Goal: Information Seeking & Learning: Learn about a topic

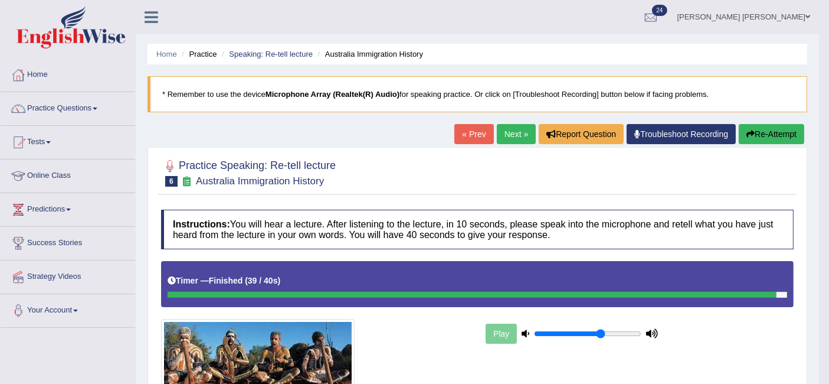
click at [497, 137] on link "Next »" at bounding box center [516, 134] width 39 height 20
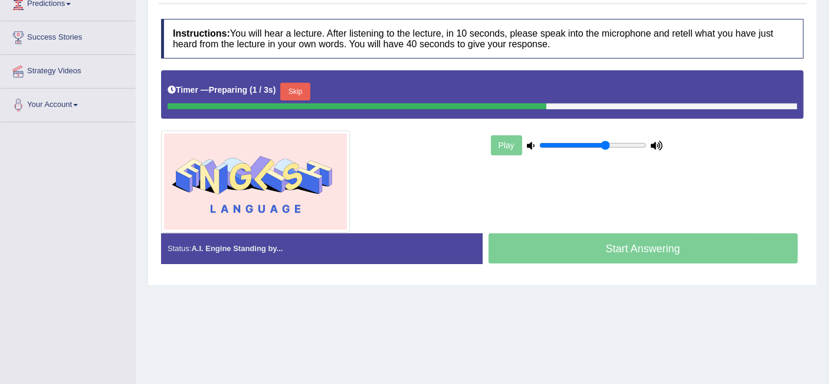
scroll to position [203, 0]
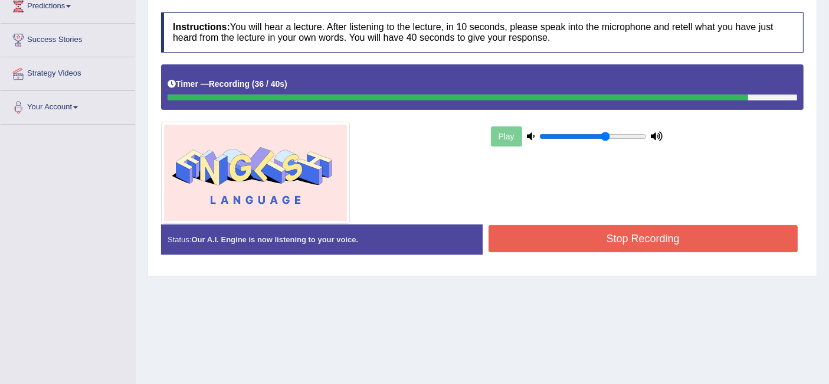
click at [576, 229] on button "Stop Recording" at bounding box center [644, 238] width 310 height 27
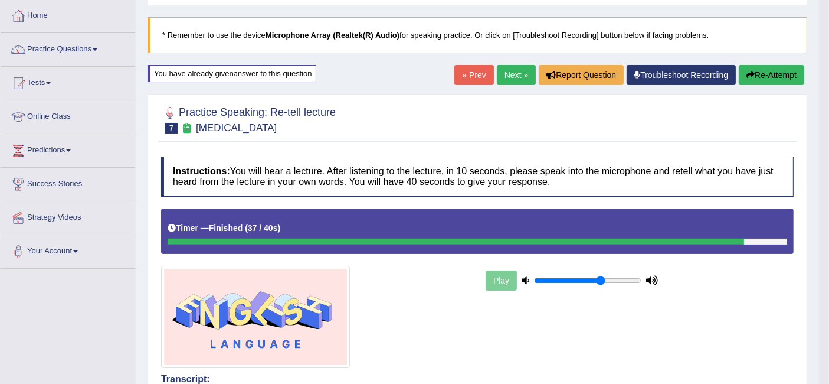
scroll to position [37, 0]
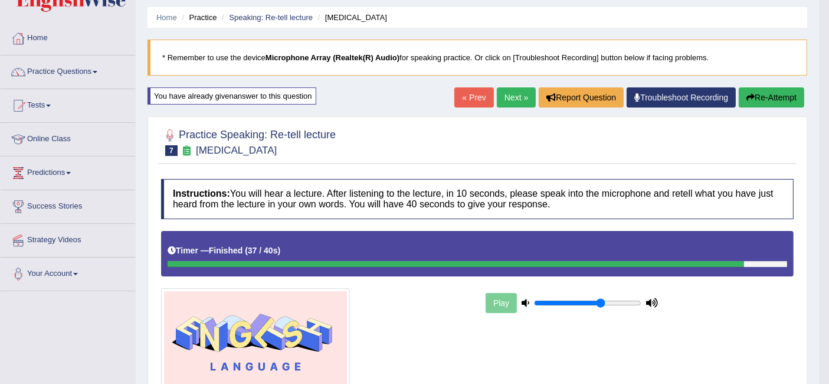
click at [520, 100] on link "Next »" at bounding box center [516, 97] width 39 height 20
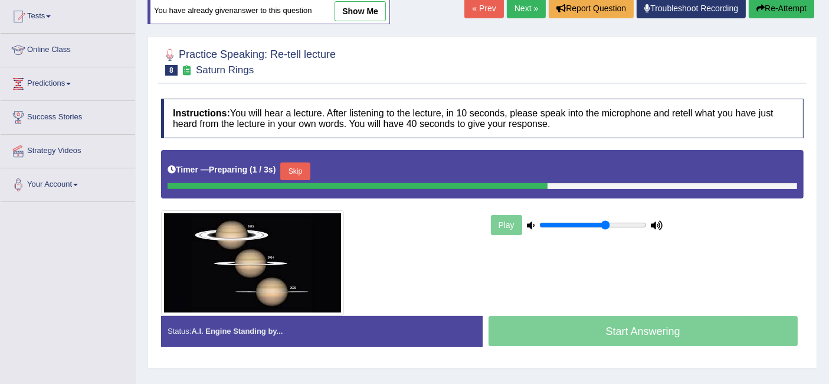
scroll to position [126, 0]
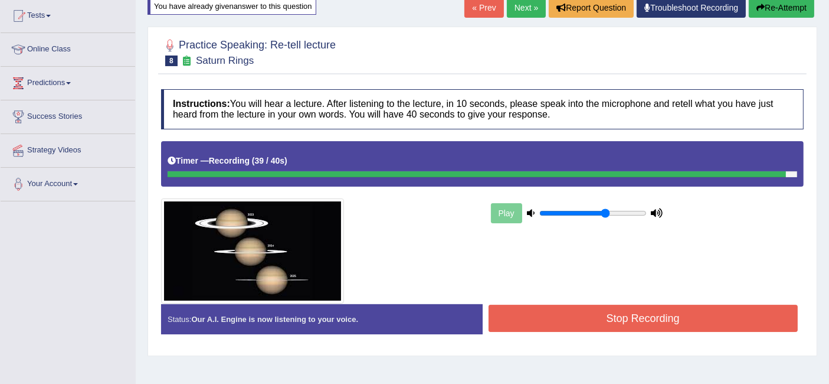
click at [649, 319] on button "Stop Recording" at bounding box center [644, 317] width 310 height 27
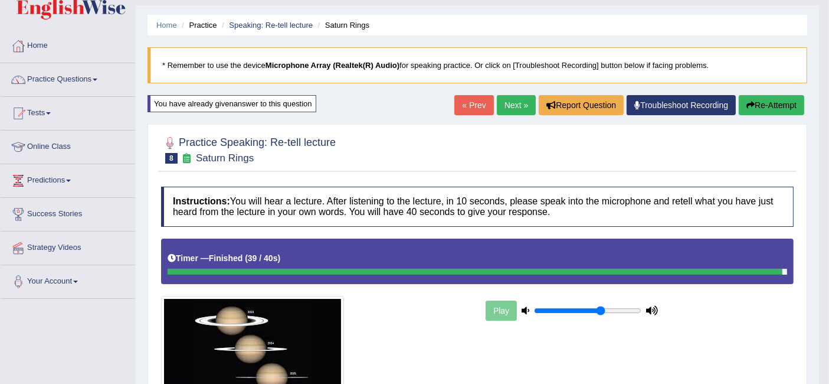
scroll to position [0, 0]
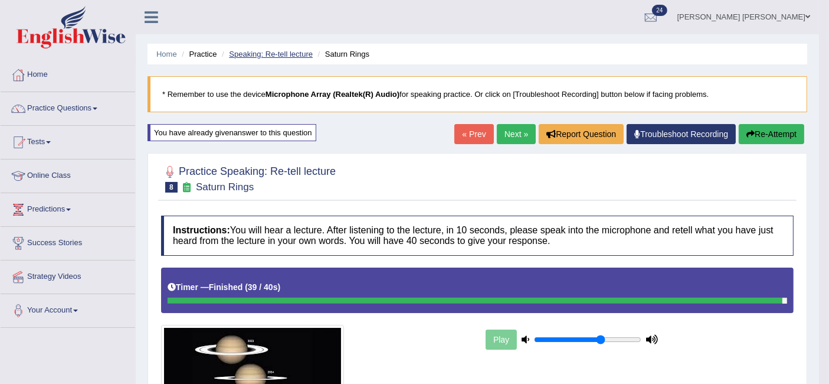
click at [252, 53] on link "Speaking: Re-tell lecture" at bounding box center [271, 54] width 84 height 9
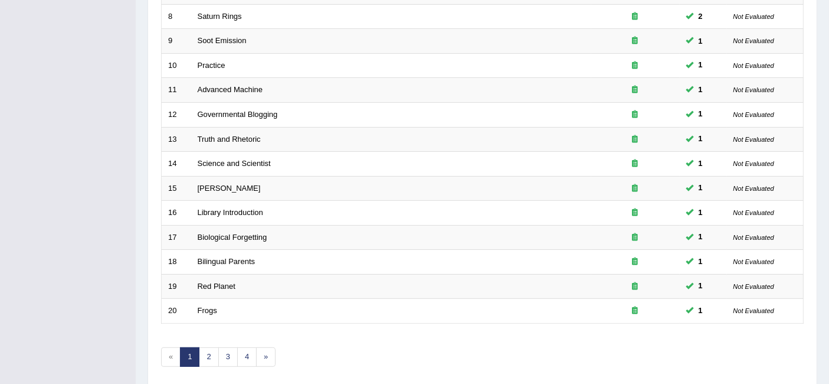
scroll to position [393, 0]
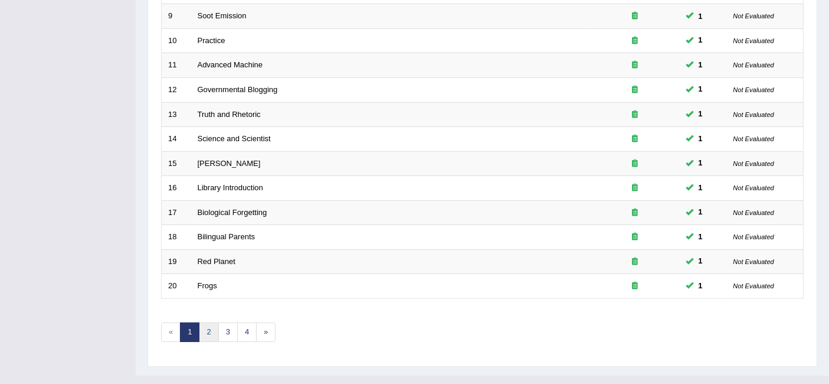
click at [214, 322] on link "2" at bounding box center [208, 331] width 19 height 19
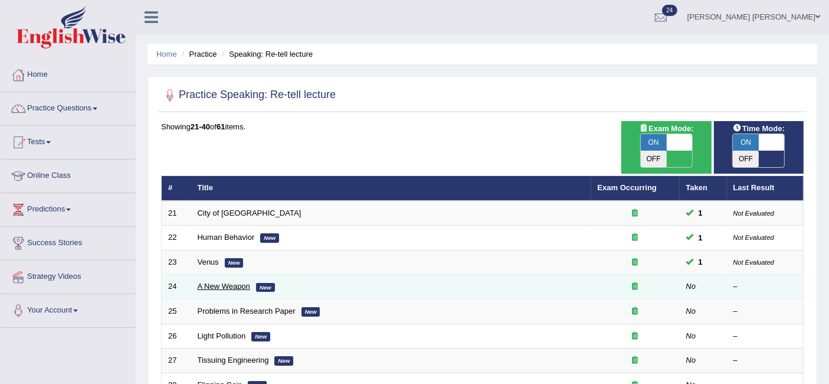
click at [241, 281] on link "A New Weapon" at bounding box center [224, 285] width 53 height 9
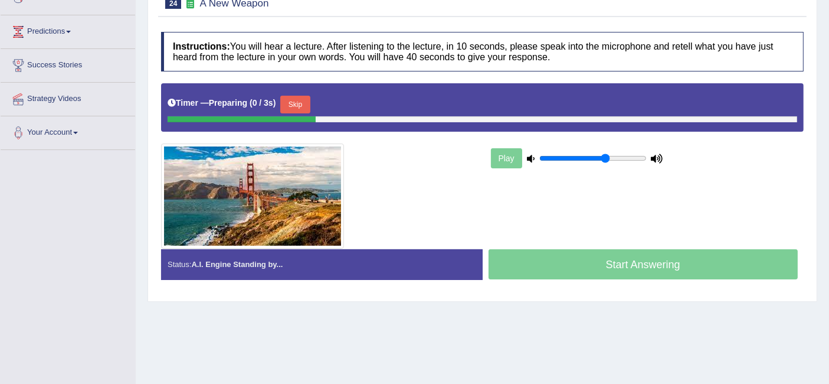
scroll to position [194, 0]
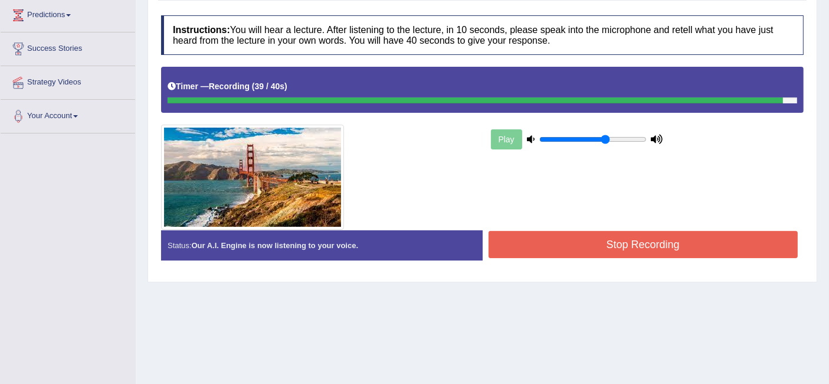
click at [576, 253] on button "Stop Recording" at bounding box center [644, 244] width 310 height 27
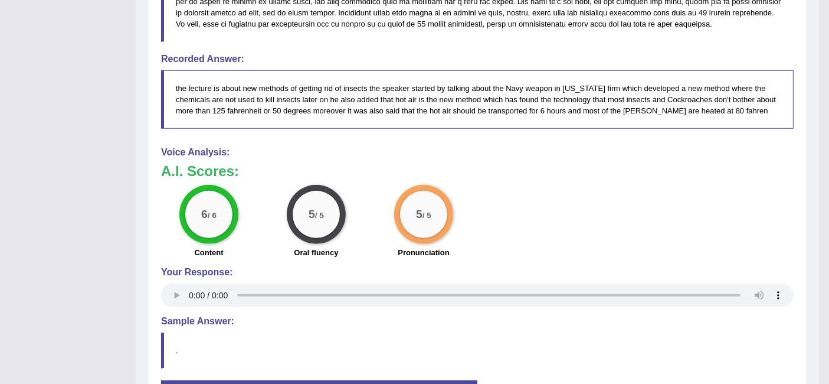
scroll to position [548, 0]
